Goal: Transaction & Acquisition: Subscribe to service/newsletter

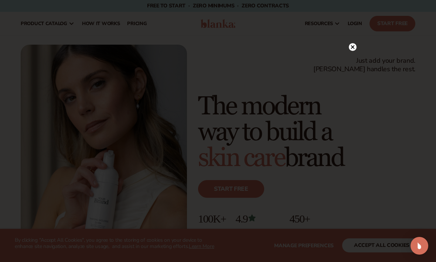
click at [356, 41] on div at bounding box center [353, 46] width 8 height 13
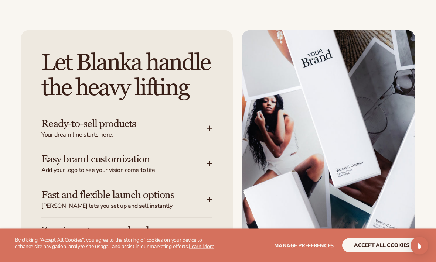
scroll to position [847, 0]
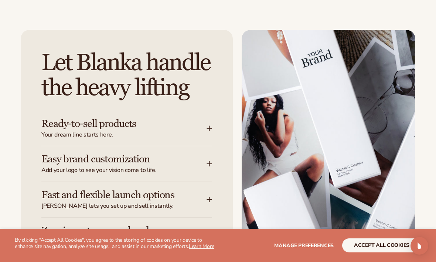
click at [215, 124] on div "Let Blanka handle the heavy lifting Ready-to-sell products Your dream line star…" at bounding box center [127, 166] width 212 height 272
click at [212, 126] on icon at bounding box center [210, 129] width 6 height 6
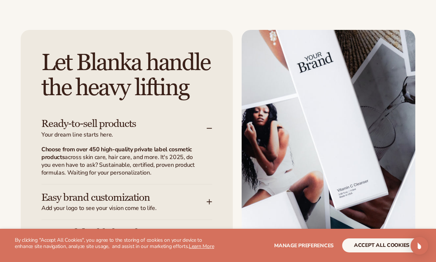
click at [49, 153] on strong "Choose from over 450 high-quality private label cosmetic products" at bounding box center [116, 154] width 151 height 16
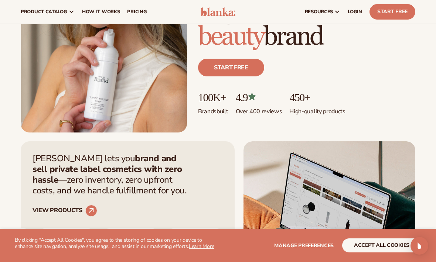
scroll to position [0, 0]
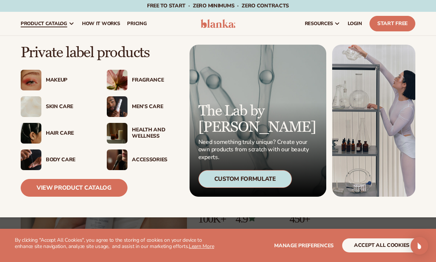
click at [53, 110] on div "Skin Care" at bounding box center [69, 107] width 46 height 6
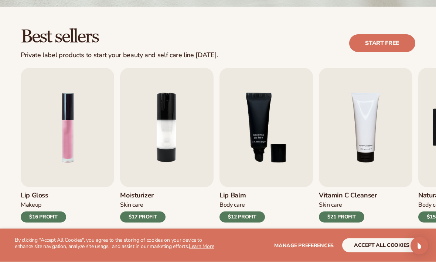
scroll to position [193, 0]
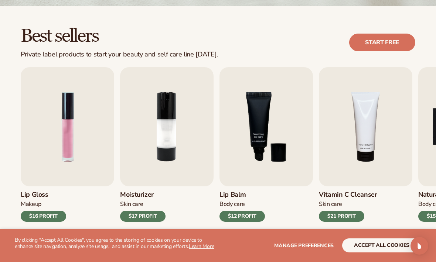
click at [373, 253] on button "accept all cookies" at bounding box center [381, 246] width 79 height 14
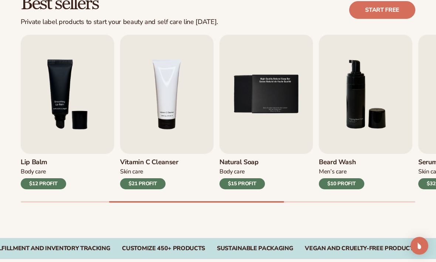
scroll to position [229, 0]
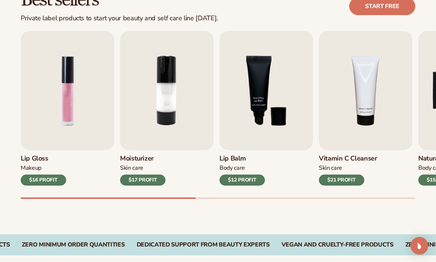
click at [163, 115] on img "2 / 9" at bounding box center [166, 90] width 93 height 119
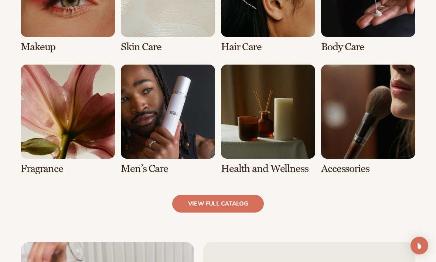
scroll to position [608, 0]
click at [197, 201] on link "view full catalog" at bounding box center [218, 204] width 92 height 18
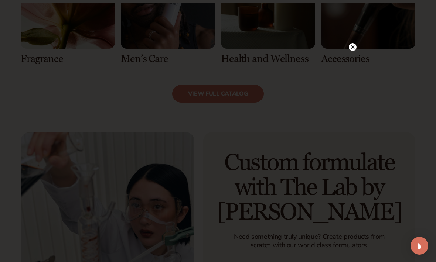
scroll to position [742, 0]
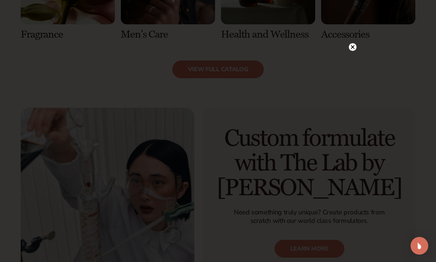
click at [353, 53] on div at bounding box center [353, 46] width 8 height 13
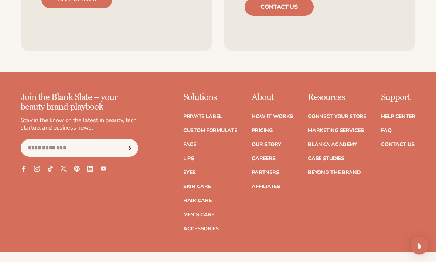
scroll to position [1205, 0]
click at [189, 184] on link "Skin Care" at bounding box center [196, 186] width 27 height 5
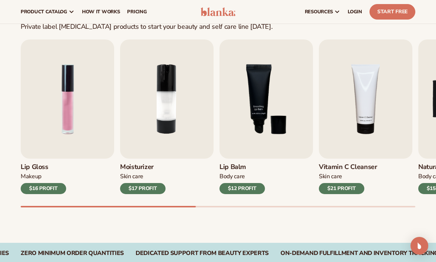
scroll to position [212, 0]
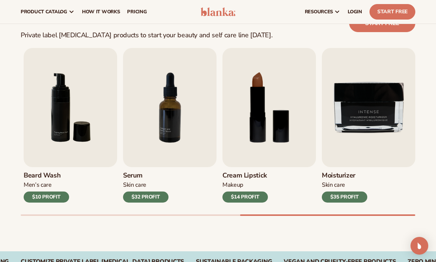
click at [356, 122] on img "9 / 9" at bounding box center [368, 107] width 93 height 119
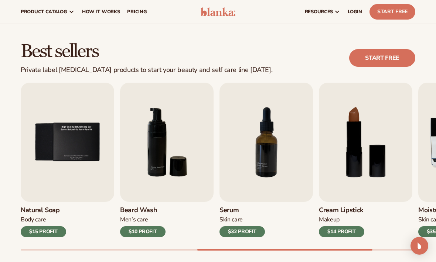
scroll to position [177, 0]
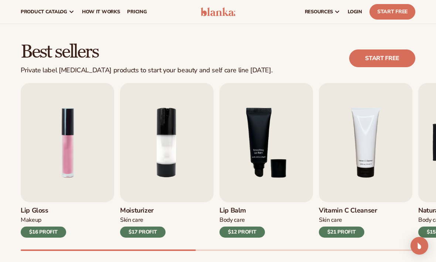
click at [135, 232] on div "$17 PROFIT" at bounding box center [142, 232] width 45 height 11
click at [141, 231] on div "$17 PROFIT" at bounding box center [142, 232] width 45 height 11
click at [176, 163] on img "2 / 9" at bounding box center [166, 142] width 93 height 119
click at [160, 157] on img "2 / 9" at bounding box center [166, 142] width 93 height 119
click at [158, 135] on img "2 / 9" at bounding box center [166, 142] width 93 height 119
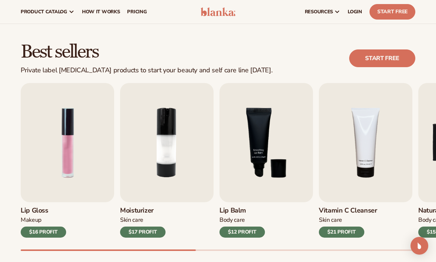
click at [370, 58] on link "Start free" at bounding box center [382, 59] width 66 height 18
